Goal: Transaction & Acquisition: Purchase product/service

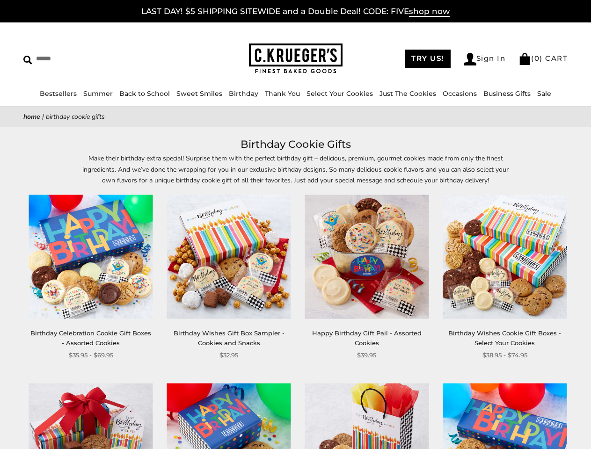
click at [295, 224] on div "**********" at bounding box center [359, 277] width 138 height 165
click at [86, 58] on input "Search" at bounding box center [85, 58] width 124 height 14
click at [456, 94] on link "Occasions" at bounding box center [459, 93] width 34 height 8
